Goal: Transaction & Acquisition: Purchase product/service

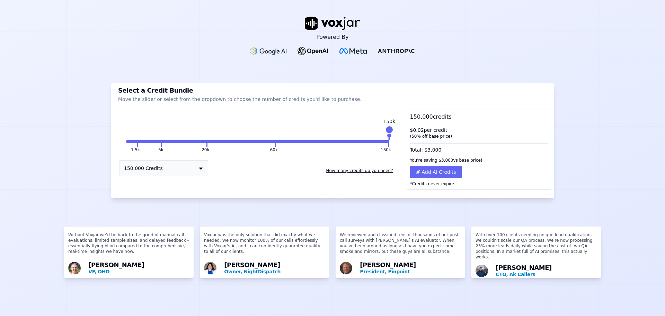
drag, startPoint x: 203, startPoint y: 130, endPoint x: 428, endPoint y: 149, distance: 225.6
click at [428, 149] on div "1.5k 5k 20k 60k 150k 150k 150,000 Credits How many credits do you need? 150,000…" at bounding box center [332, 156] width 437 height 66
click at [163, 169] on button "150,000 Credits" at bounding box center [164, 168] width 89 height 16
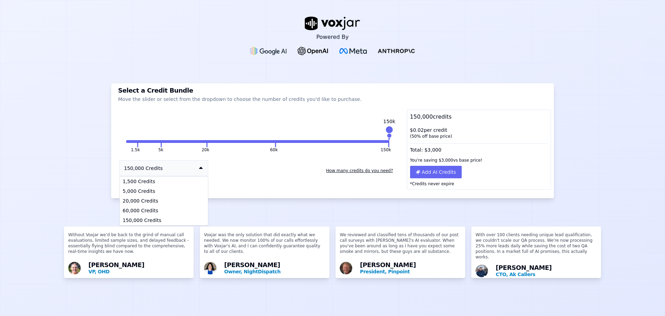
click at [249, 228] on div "Voxjar was the only solution that did exactly what we needed. We now monitor 10…" at bounding box center [265, 251] width 130 height 51
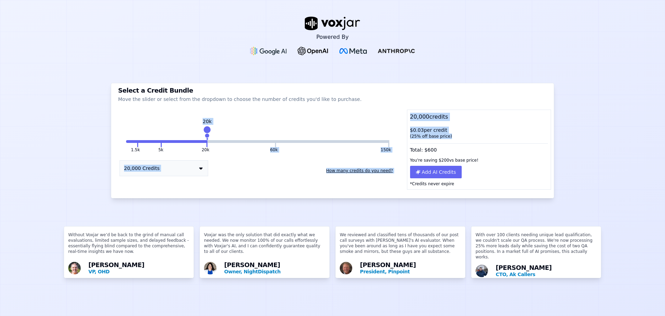
drag, startPoint x: 207, startPoint y: 134, endPoint x: 411, endPoint y: 146, distance: 204.7
click at [411, 146] on div "1.5k 5k 20k 60k 150k 20k 20,000 Credits How many credits do you need? 20,000 cr…" at bounding box center [332, 156] width 437 height 66
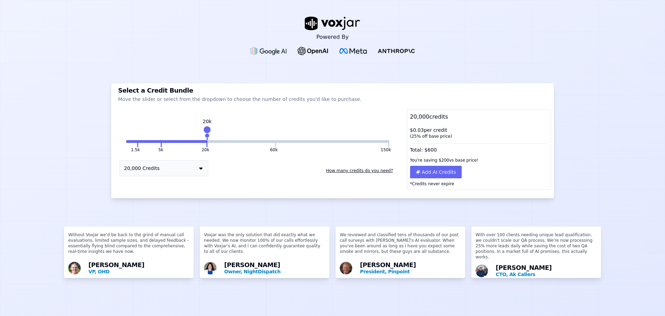
click at [266, 128] on div "1.5k 5k 20k 60k 150k 20k 20,000 Credits How many credits do you need?" at bounding box center [257, 156] width 287 height 66
drag, startPoint x: 202, startPoint y: 129, endPoint x: 405, endPoint y: 117, distance: 203.4
click at [405, 123] on div "1.5k 5k 20k 60k 150k 150k 150,000 Credits How many credits do you need? 150,000…" at bounding box center [332, 156] width 437 height 66
